Goal: Find specific page/section: Find specific page/section

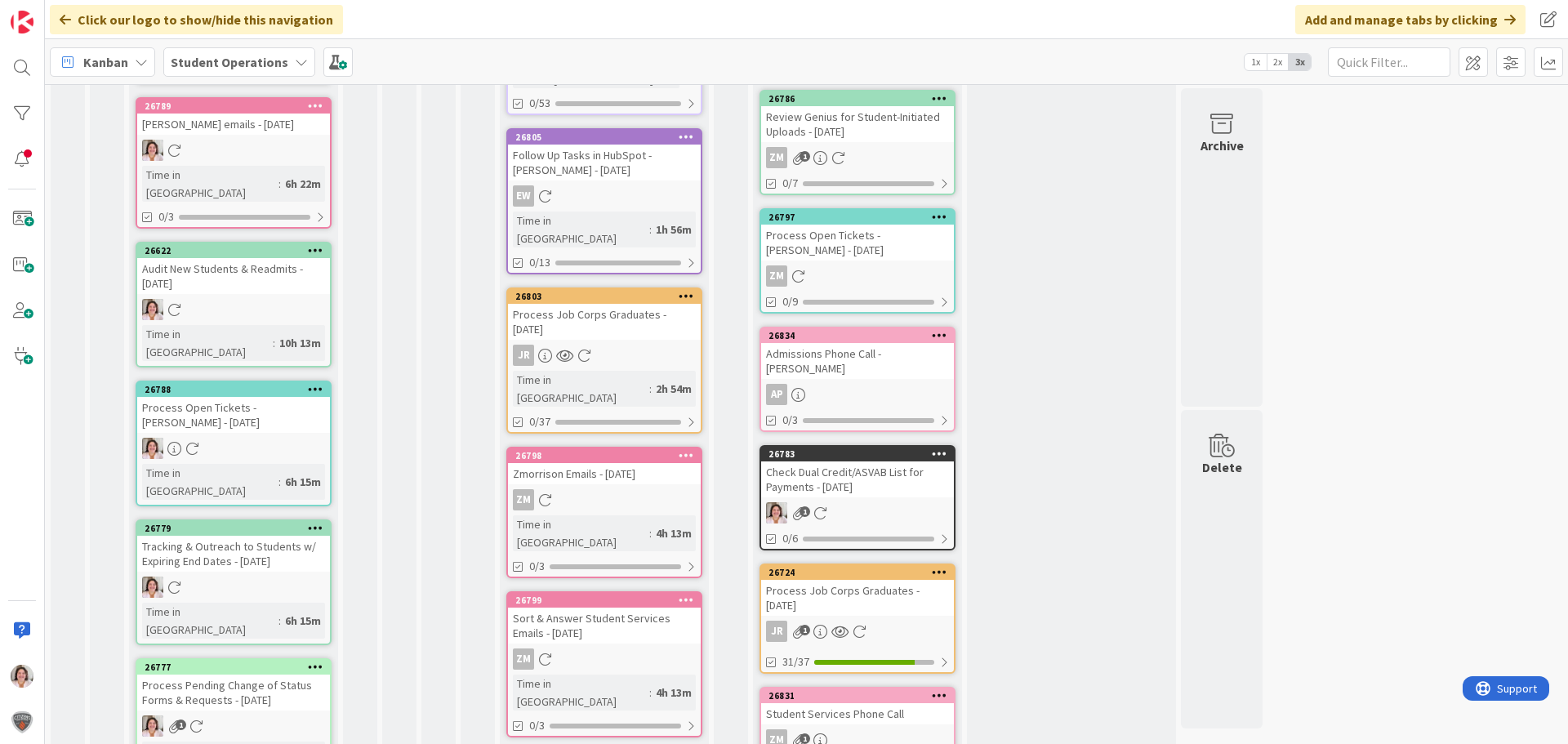
scroll to position [416, 0]
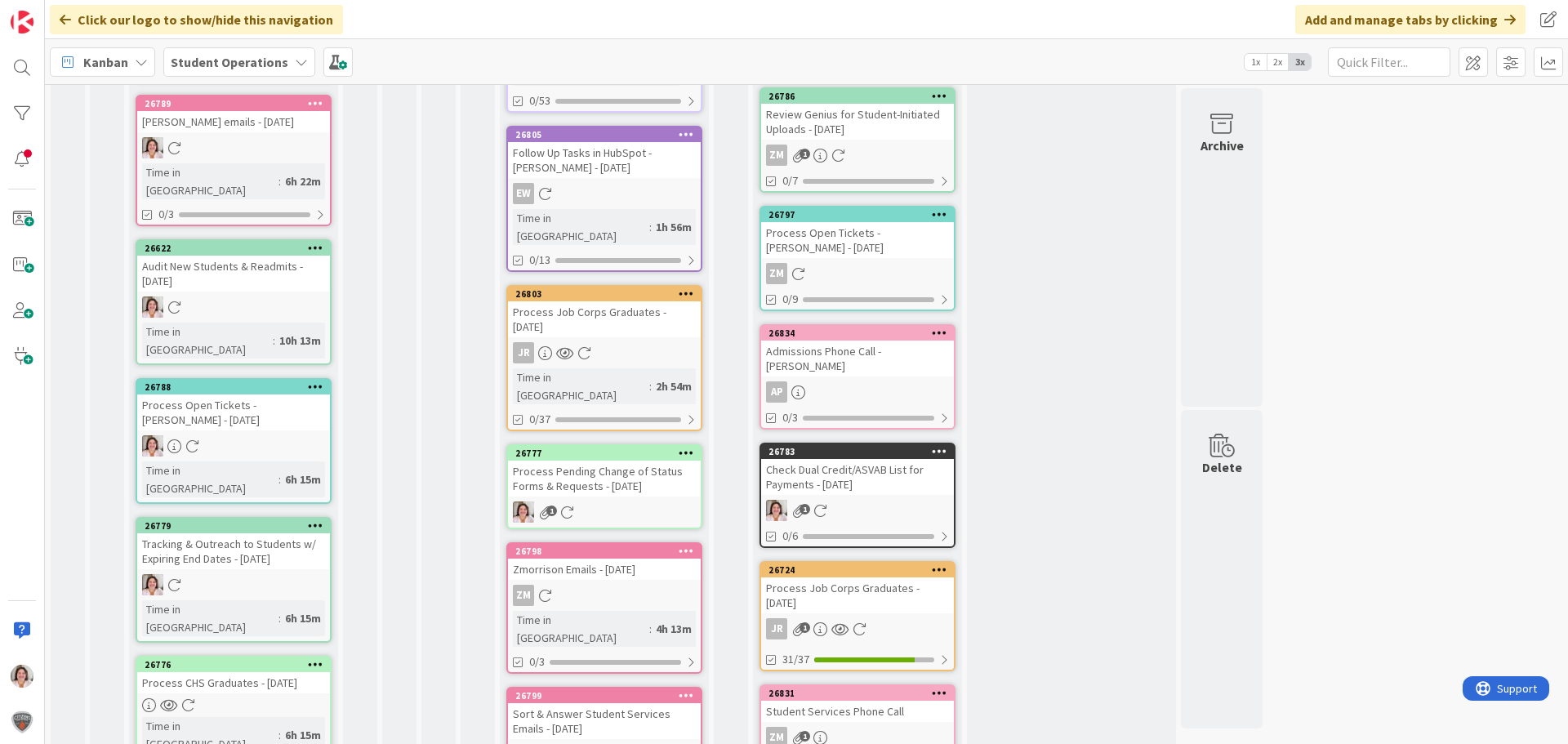
click at [580, 461] on div "Process Pending Change of Status Forms & Requests - [DATE]" at bounding box center [605, 478] width 193 height 36
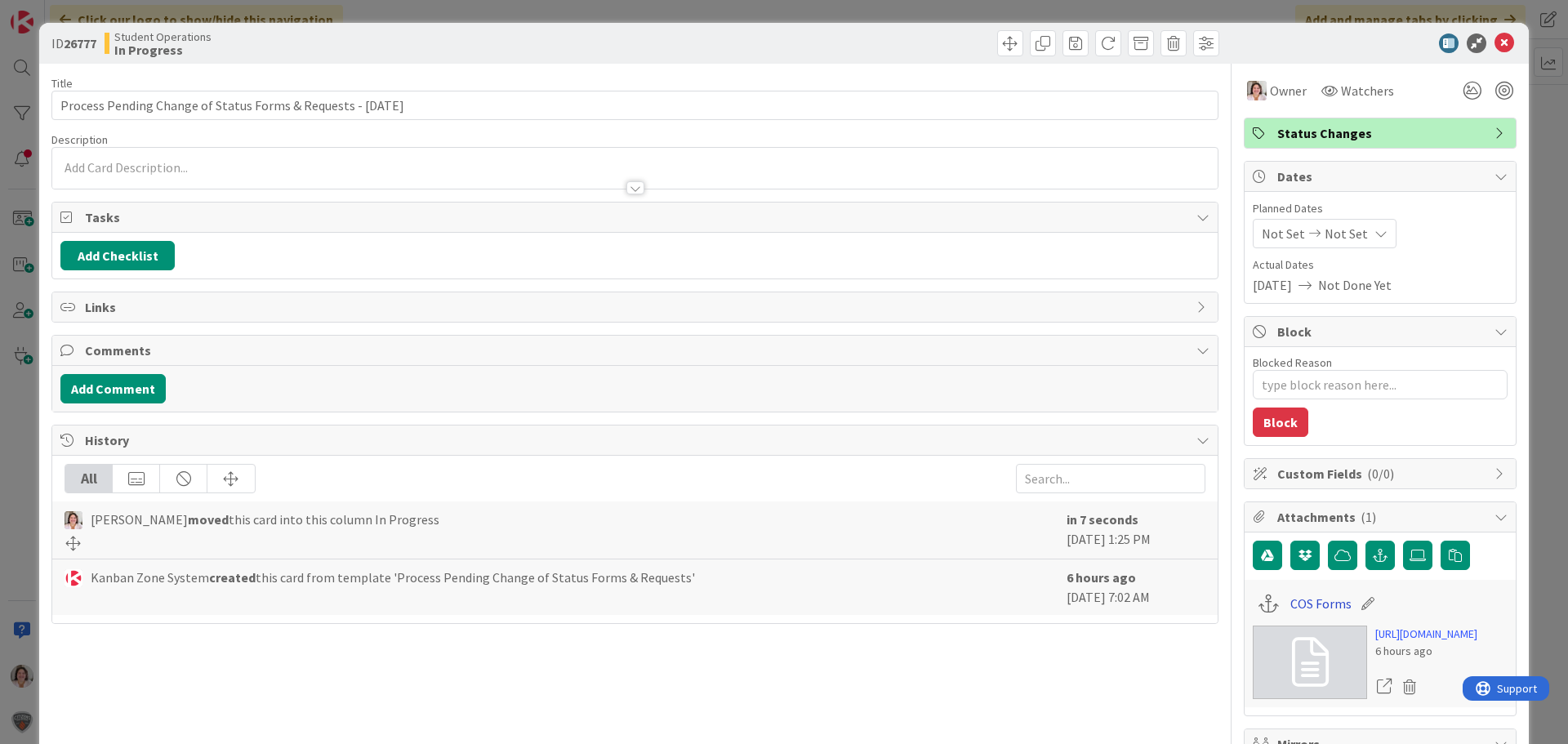
click at [1298, 604] on link "COS Forms" at bounding box center [1321, 603] width 61 height 19
click at [1495, 37] on icon at bounding box center [1505, 43] width 19 height 19
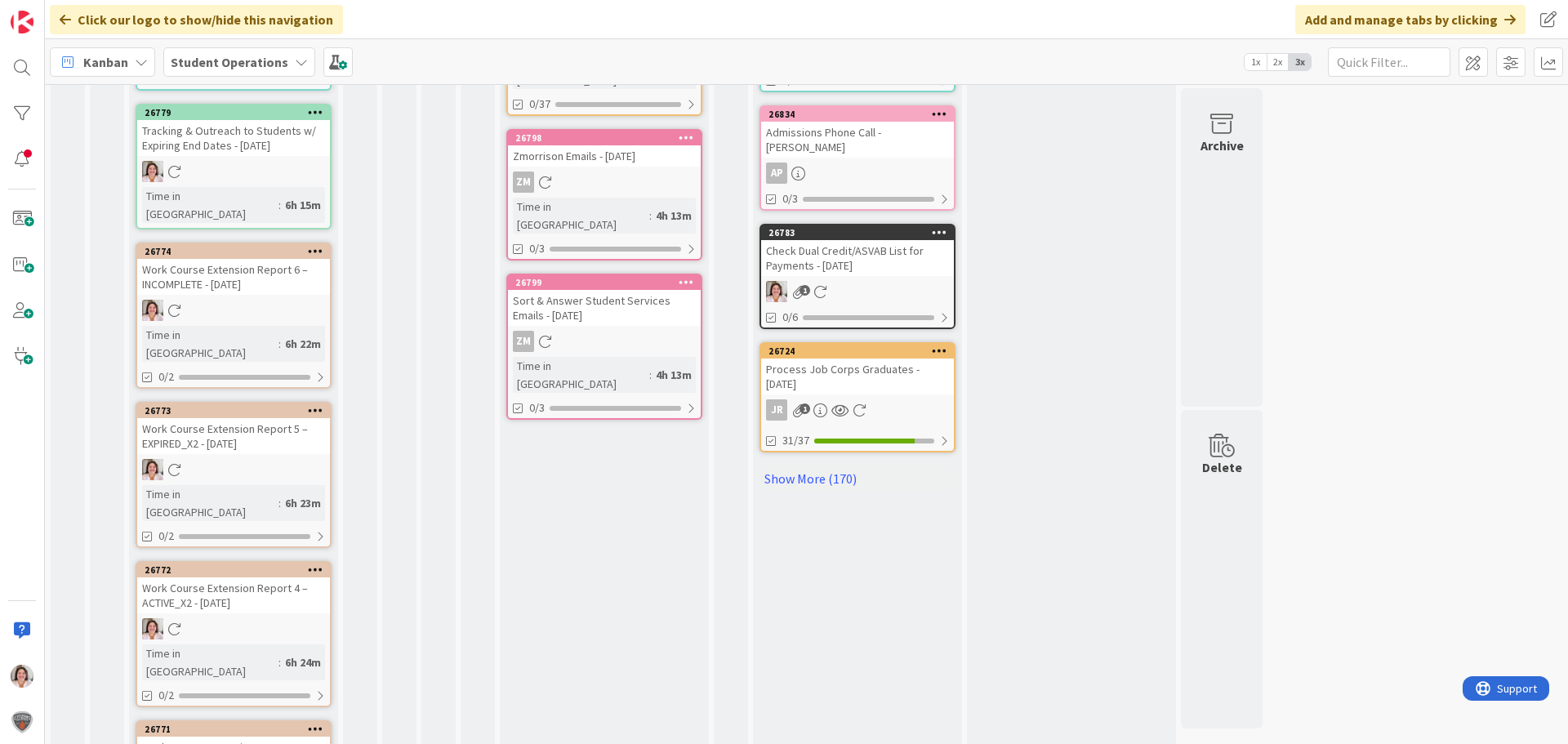
scroll to position [832, 0]
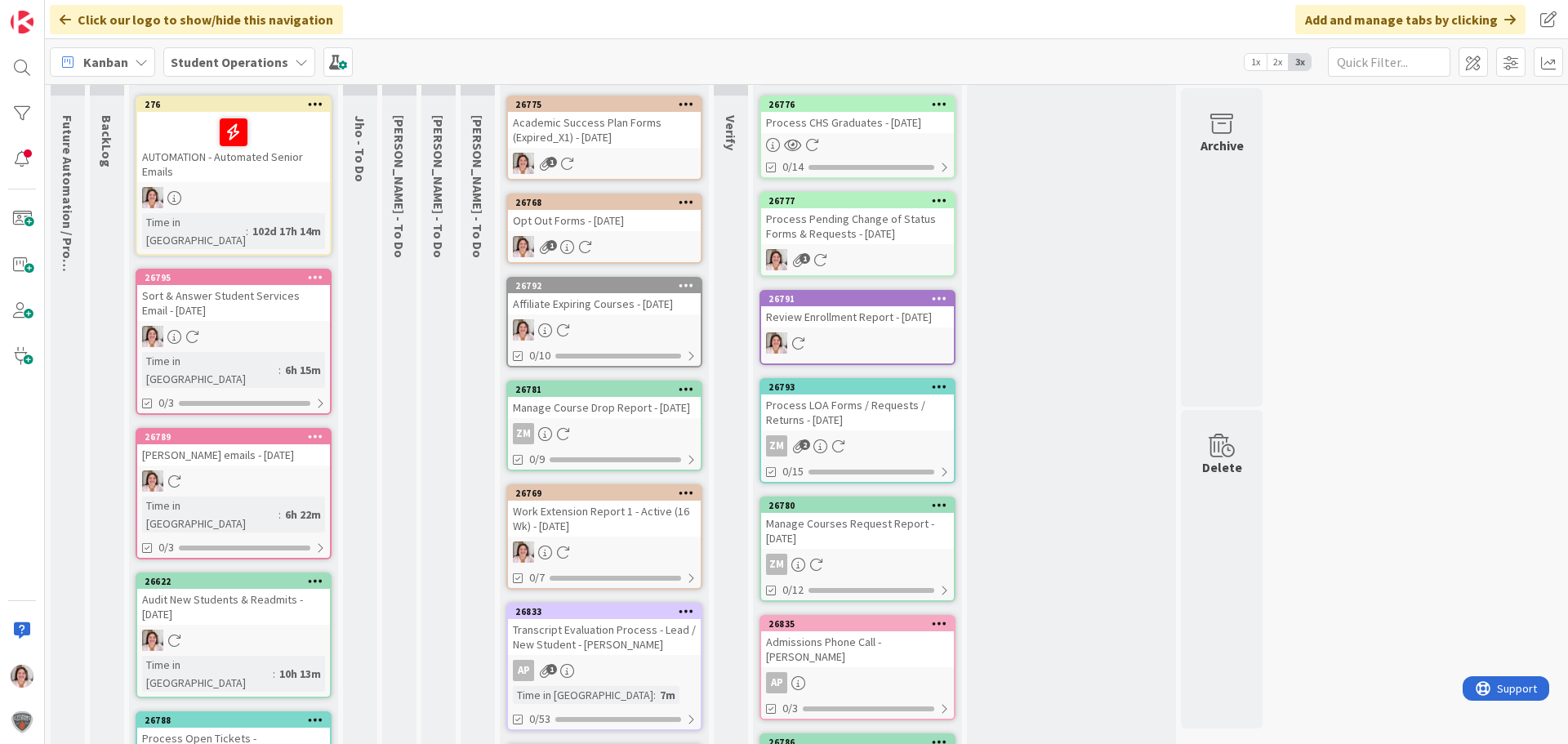
scroll to position [61, 0]
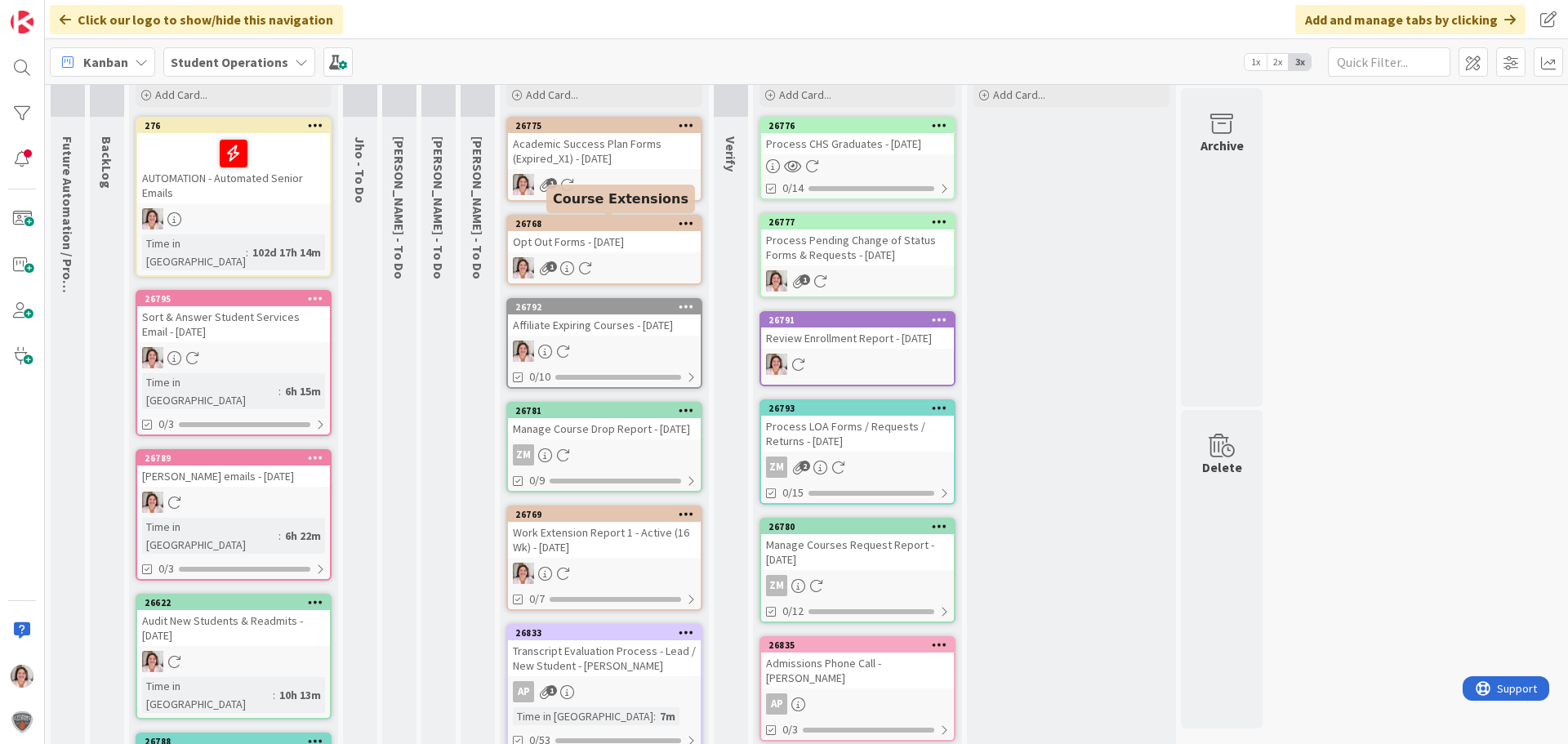
click at [604, 253] on link "26768 Opt Out Forms - [DATE] 1" at bounding box center [604, 250] width 196 height 70
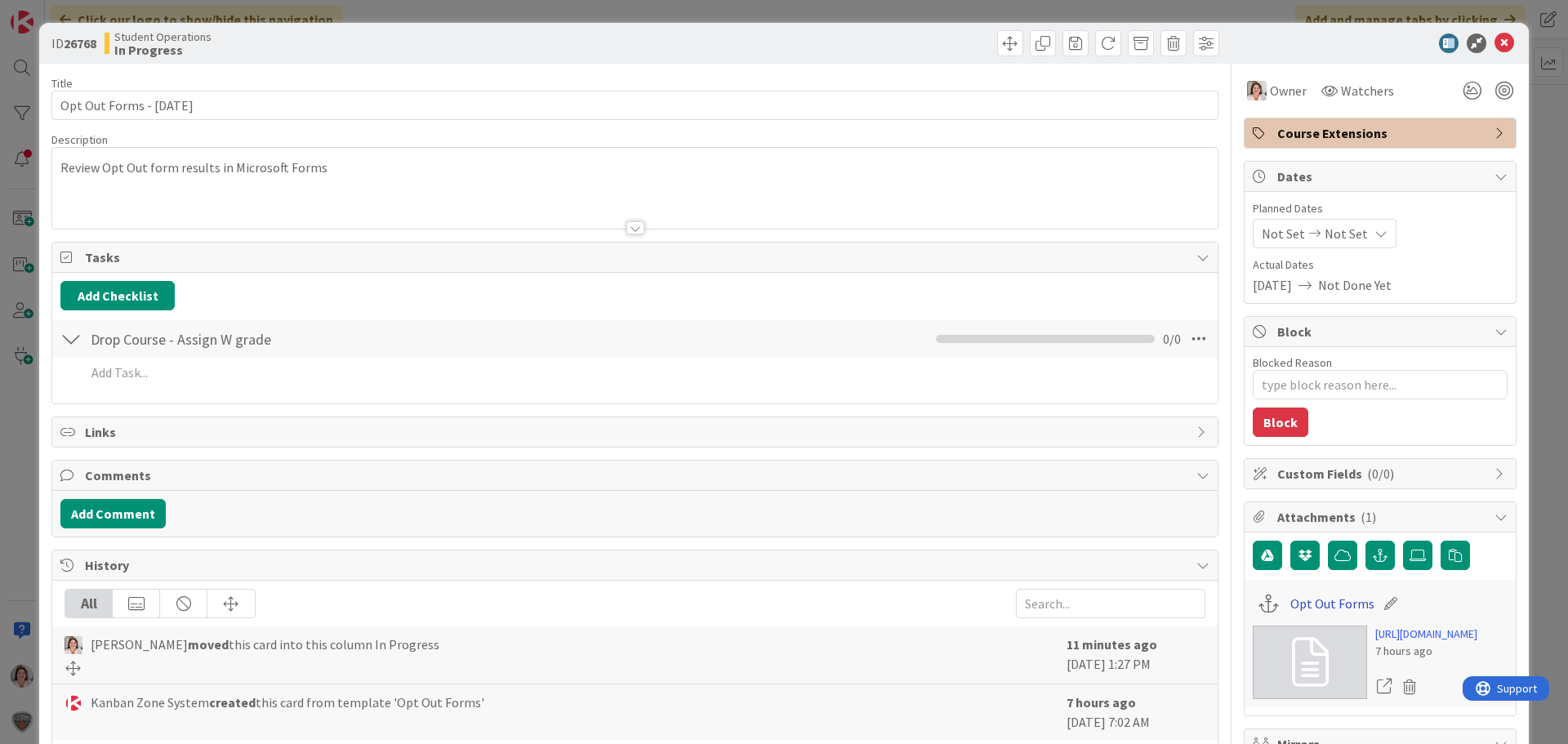
click at [1304, 609] on link "Opt Out Forms" at bounding box center [1333, 603] width 84 height 19
click at [1495, 39] on icon at bounding box center [1505, 43] width 19 height 19
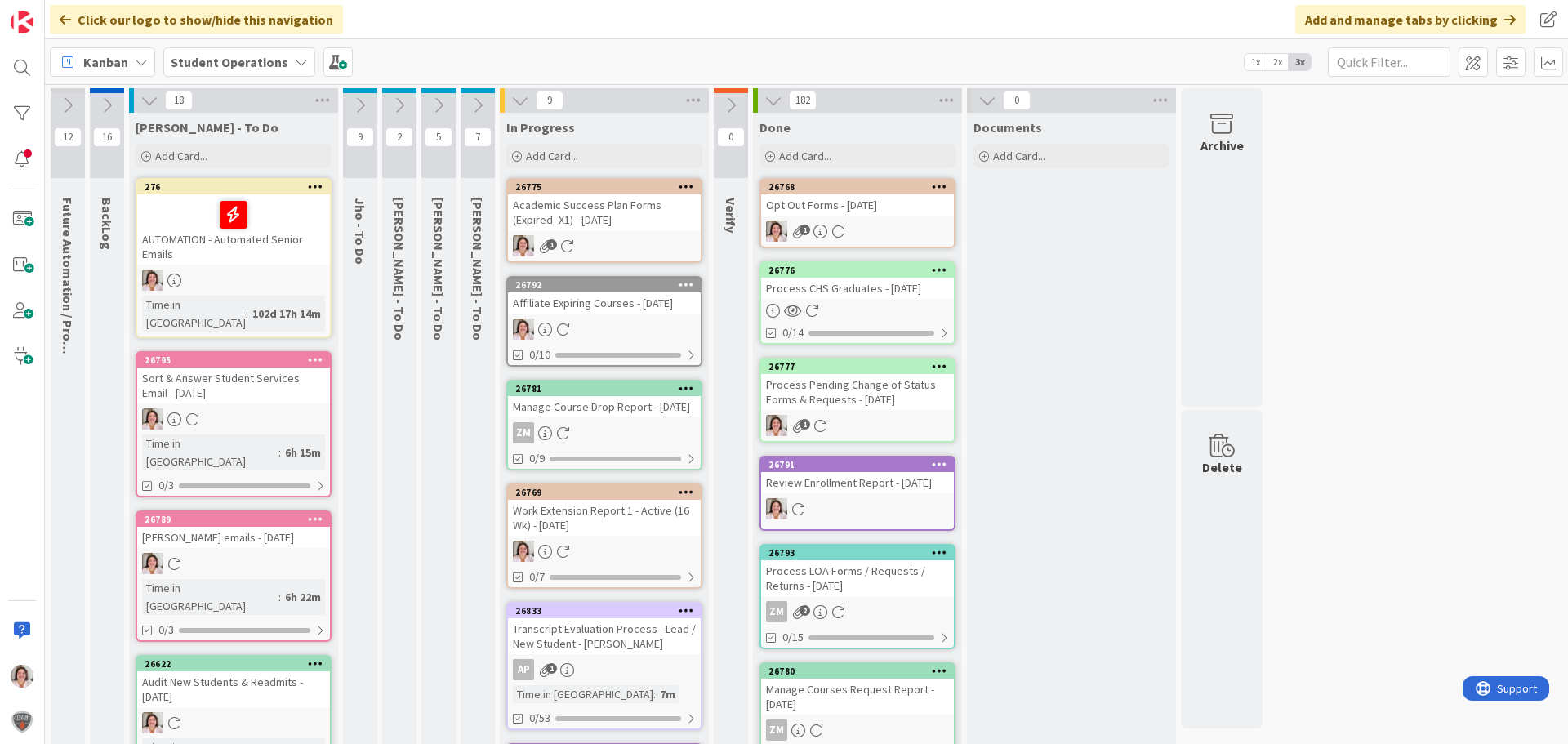
click at [645, 218] on div "Academic Success Plan Forms (Expired_X1) - [DATE]" at bounding box center [605, 211] width 193 height 36
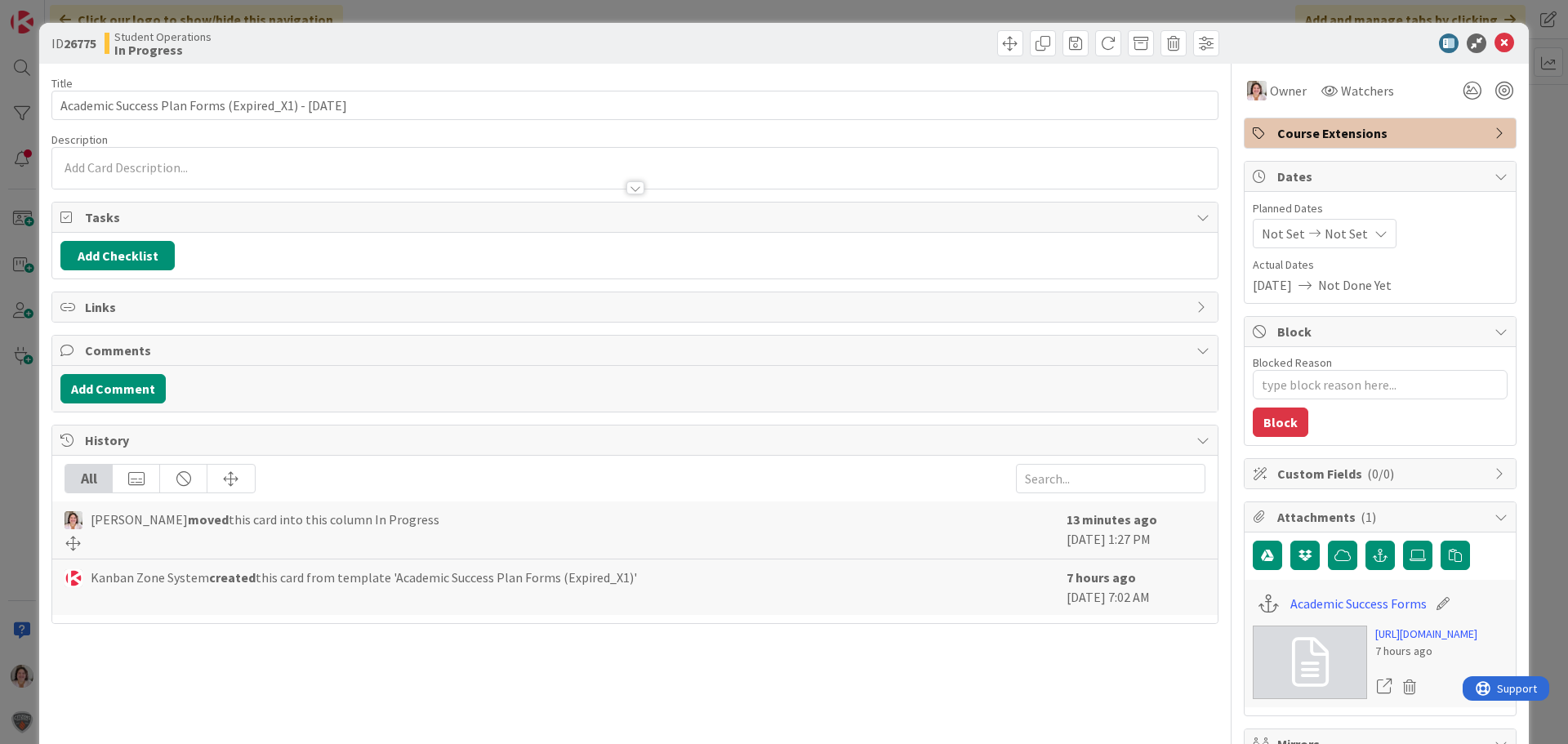
type textarea "x"
click at [1344, 604] on link "Academic Success Forms" at bounding box center [1358, 603] width 136 height 19
click at [1500, 40] on icon at bounding box center [1505, 43] width 19 height 19
